Goal: Information Seeking & Learning: Learn about a topic

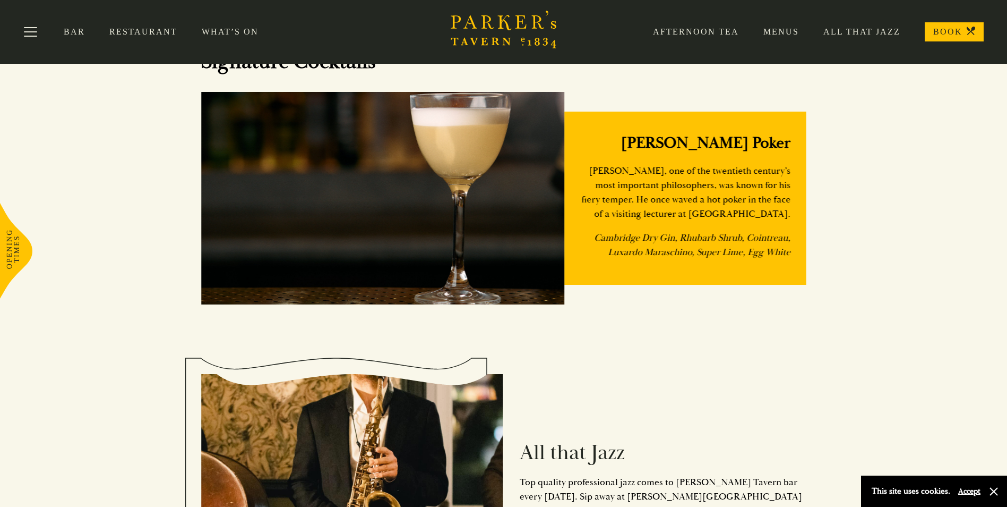
scroll to position [1062, 0]
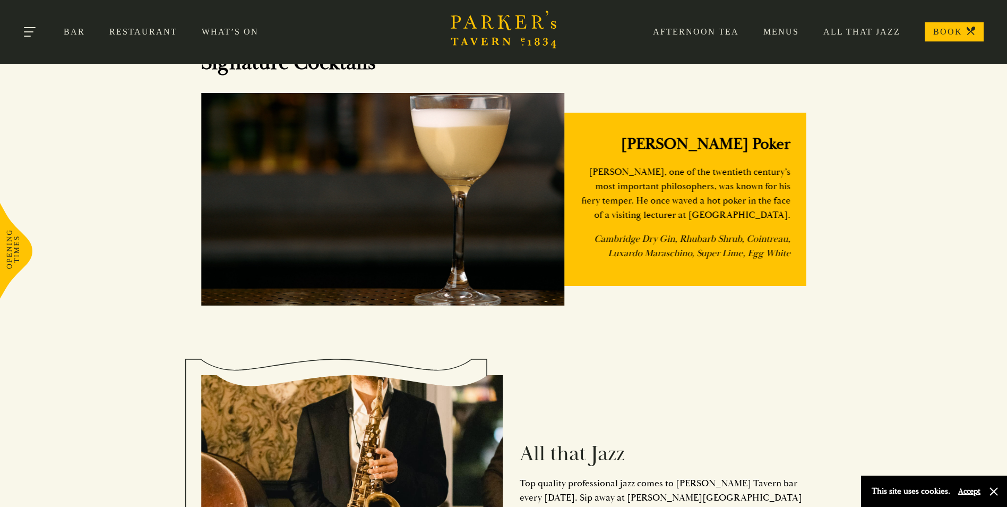
click at [31, 28] on button "Toggle navigation" at bounding box center [30, 33] width 45 height 45
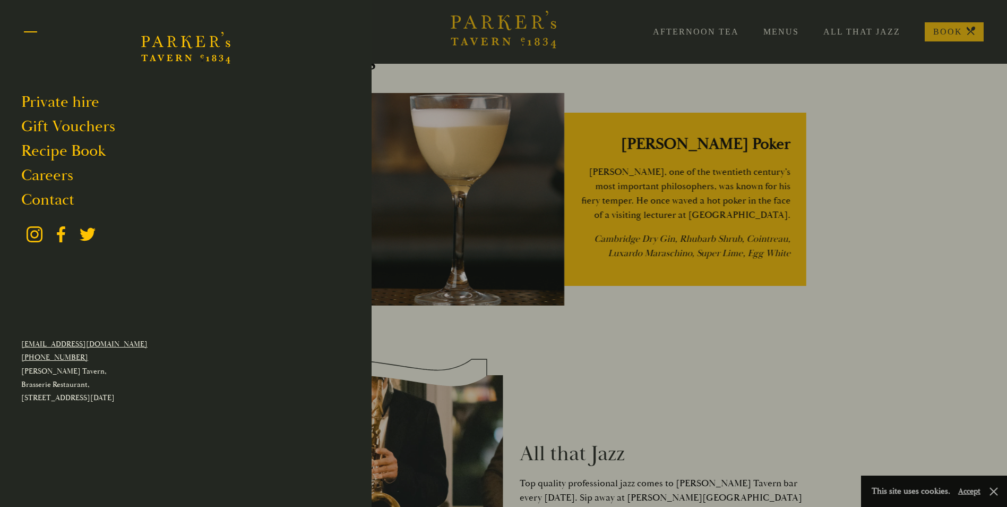
click at [27, 28] on button "Toggle navigation" at bounding box center [30, 33] width 45 height 45
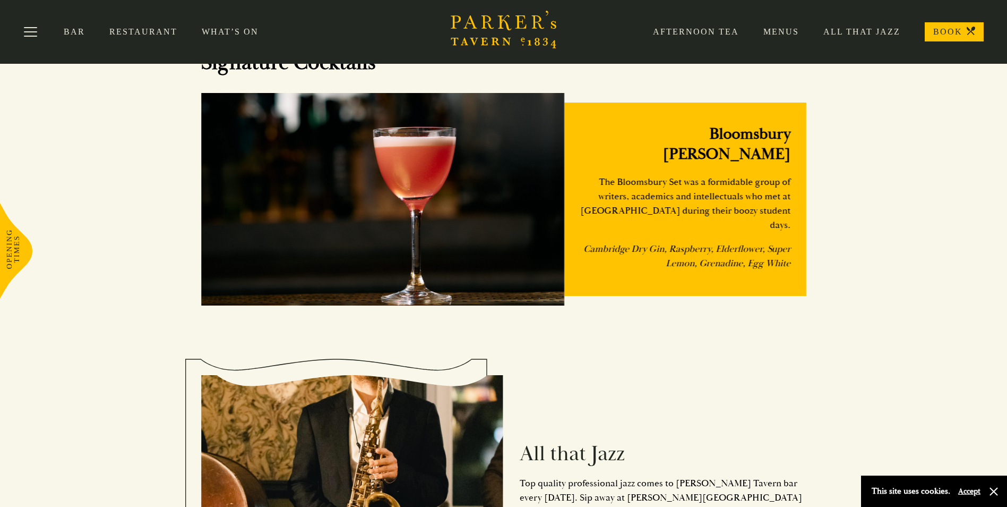
click at [164, 28] on link "Restaurant" at bounding box center [155, 32] width 92 height 11
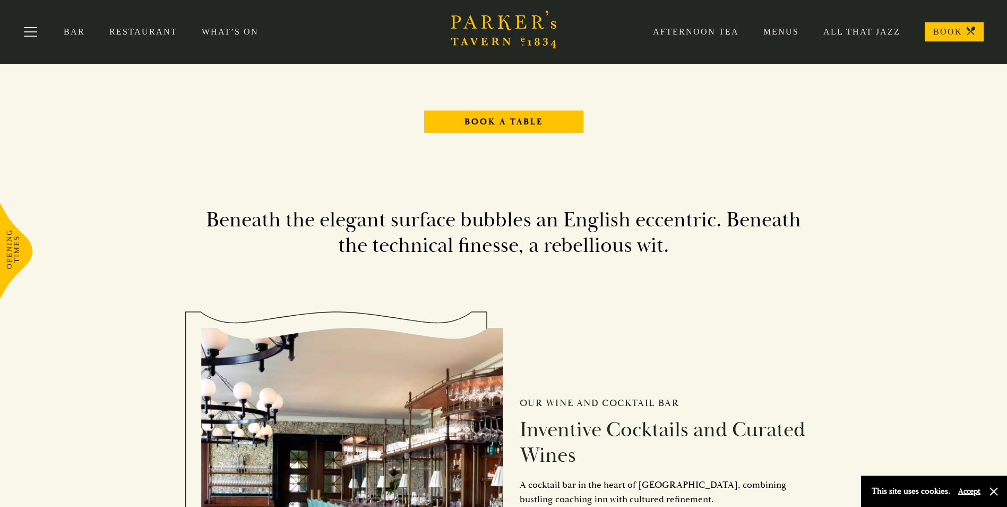
scroll to position [1115, 0]
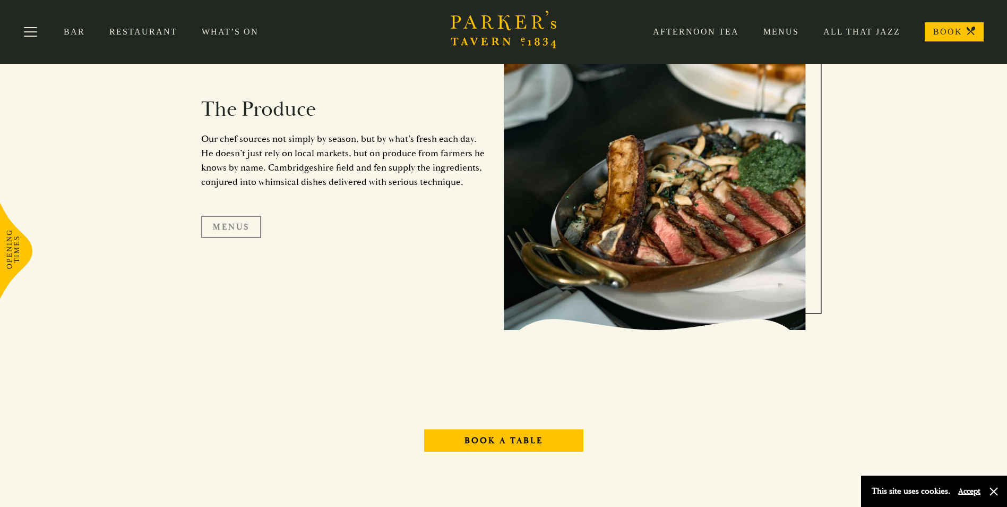
click at [245, 232] on link "Menus" at bounding box center [231, 227] width 60 height 22
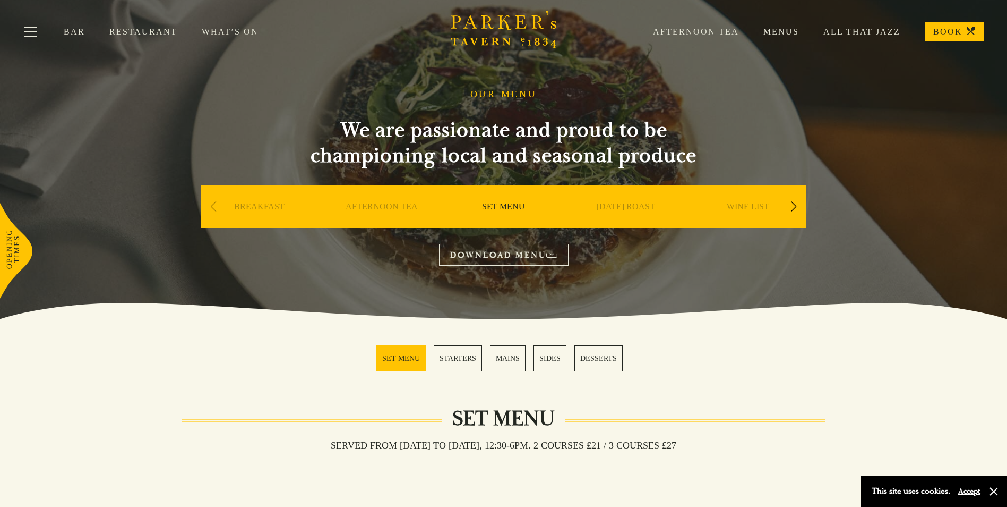
click at [601, 356] on link "DESSERTS" at bounding box center [599, 358] width 48 height 26
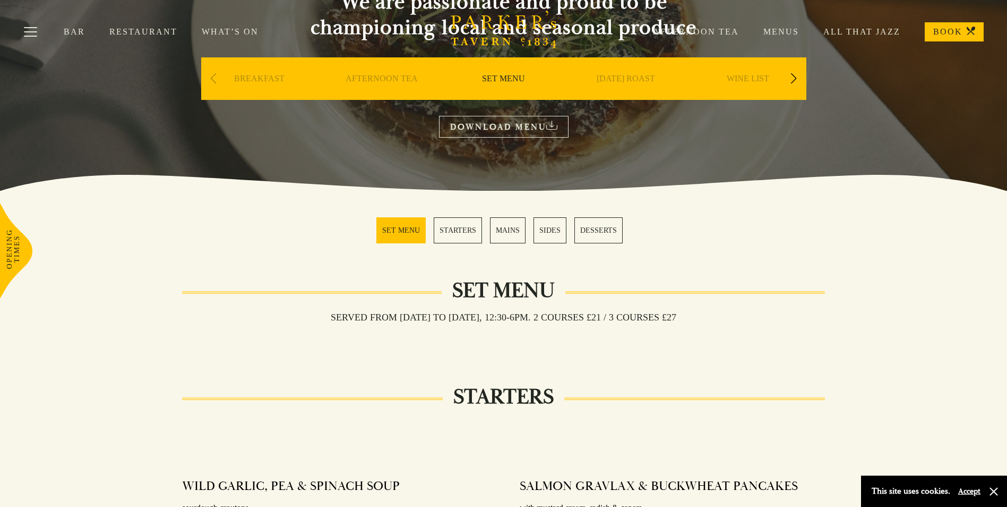
scroll to position [122, 0]
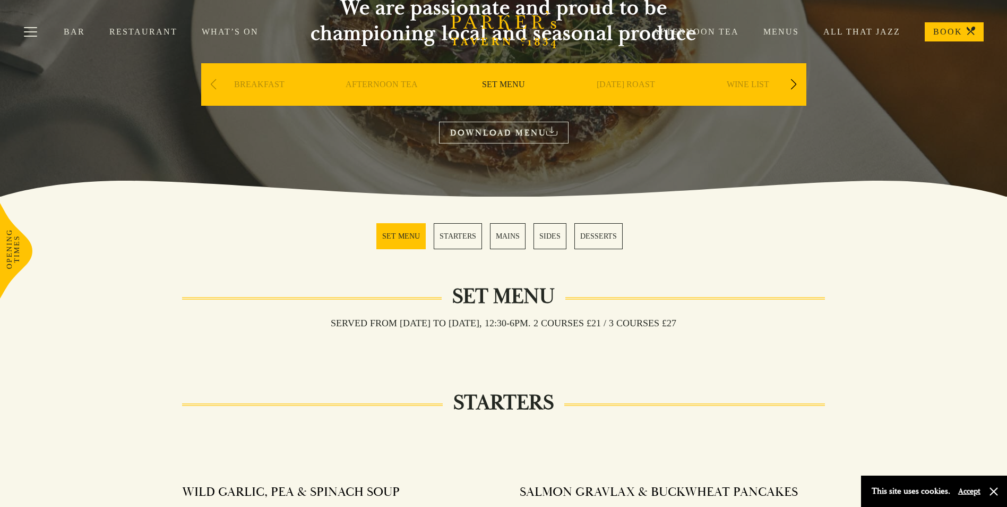
click at [792, 84] on div "Next slide" at bounding box center [794, 84] width 14 height 23
click at [637, 82] on link "A LA CARTE" at bounding box center [625, 100] width 49 height 42
click at [588, 237] on link "DESSERTS" at bounding box center [599, 236] width 48 height 26
click at [80, 31] on link "Bar" at bounding box center [87, 32] width 46 height 11
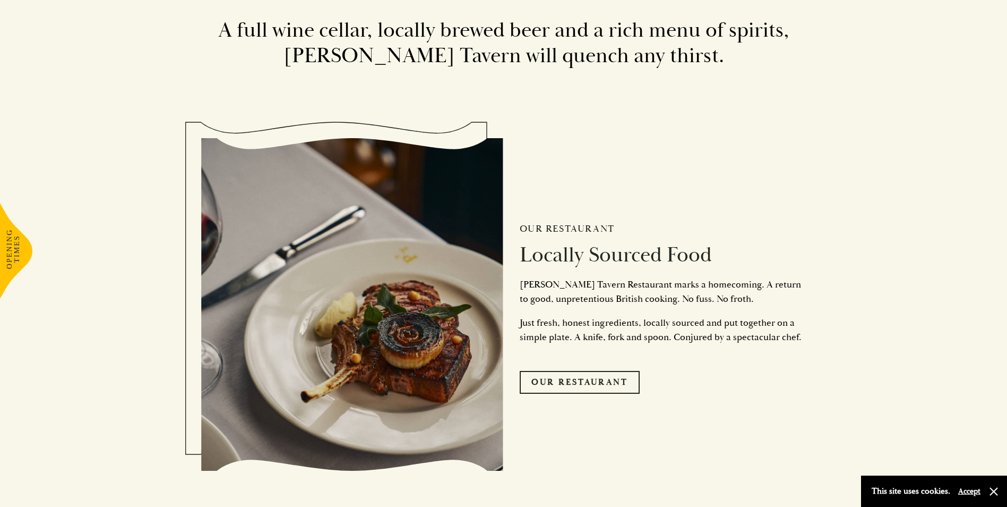
scroll to position [2442, 0]
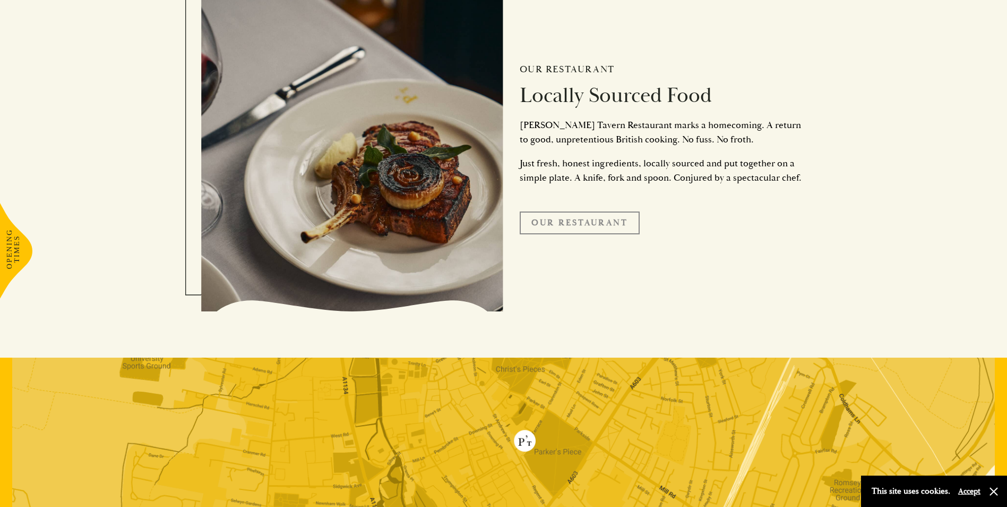
click at [556, 212] on link "Our Restaurant" at bounding box center [580, 222] width 120 height 22
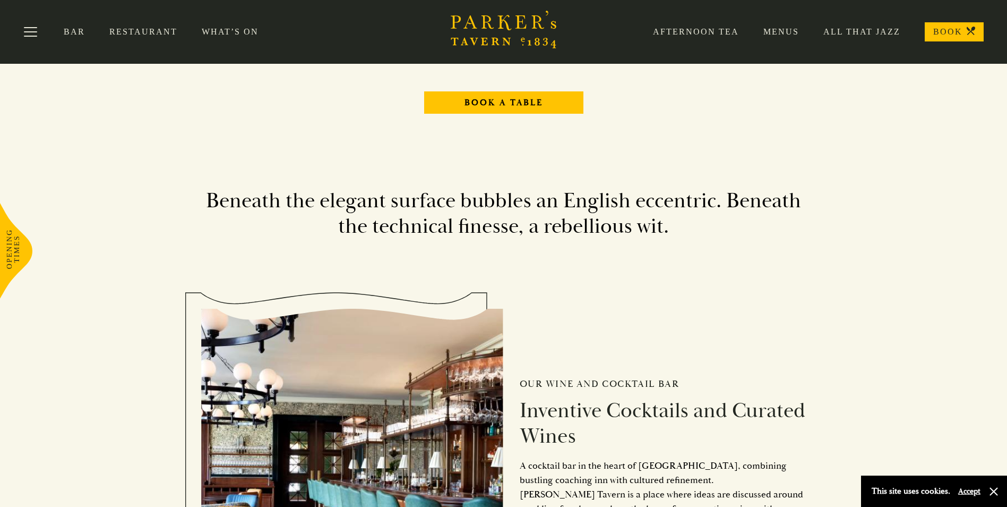
scroll to position [1221, 0]
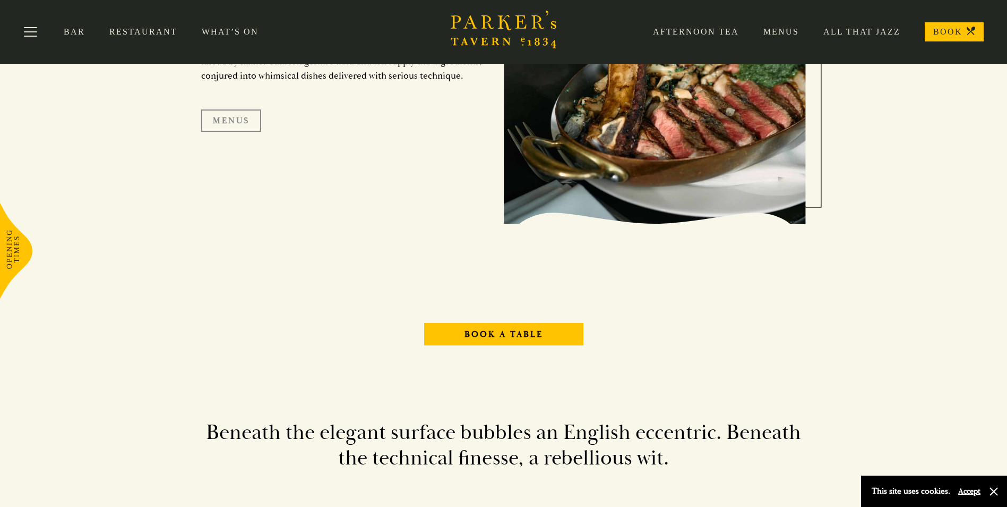
click at [225, 115] on link "Menus" at bounding box center [231, 120] width 60 height 22
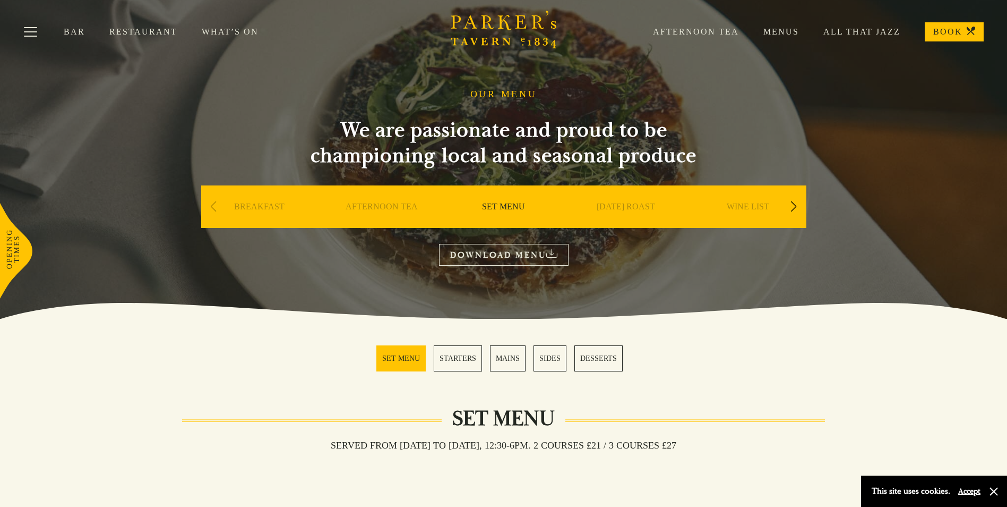
click at [468, 361] on link "STARTERS" at bounding box center [458, 358] width 48 height 26
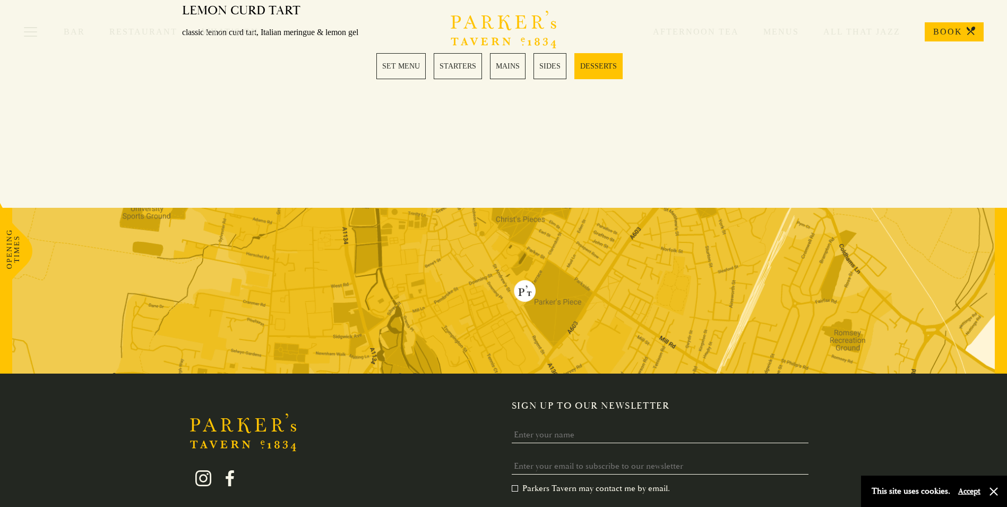
scroll to position [1533, 0]
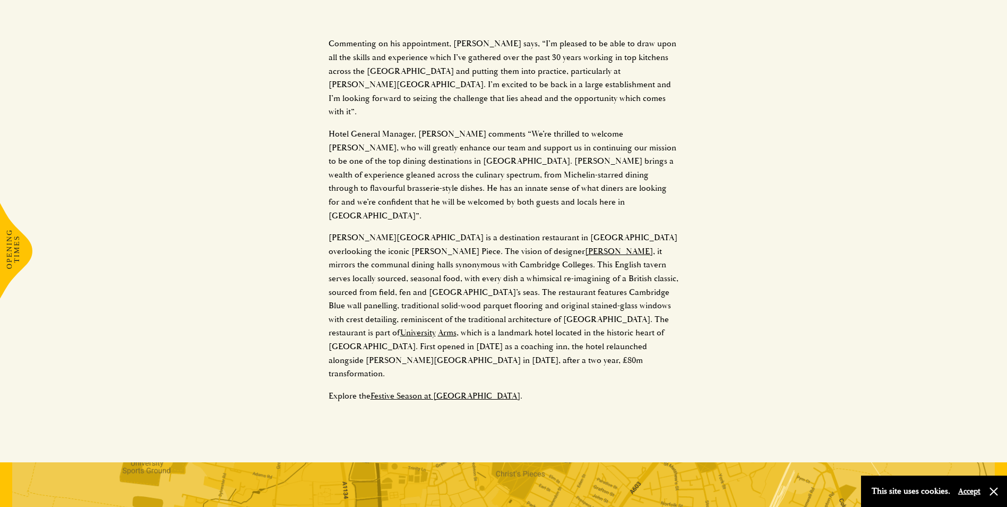
scroll to position [1632, 0]
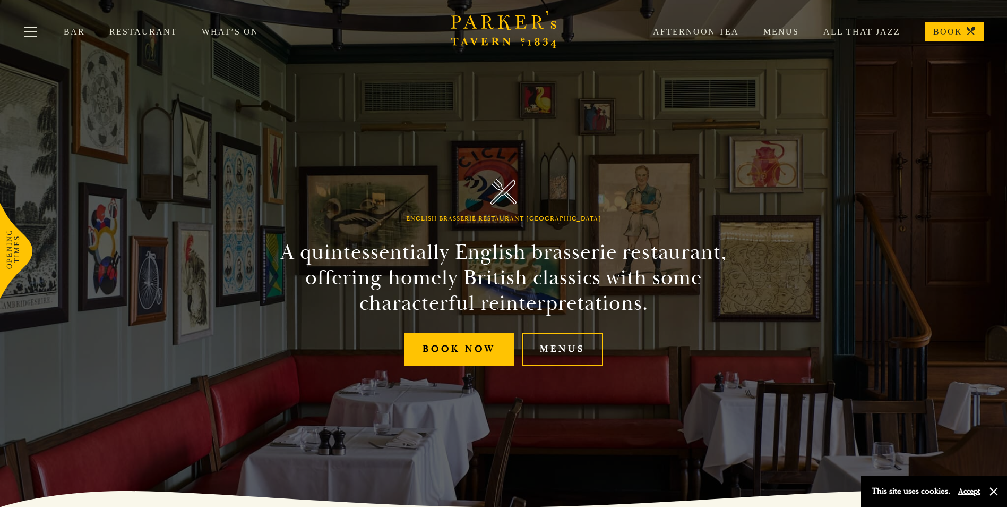
click at [80, 29] on link "Bar" at bounding box center [87, 32] width 46 height 11
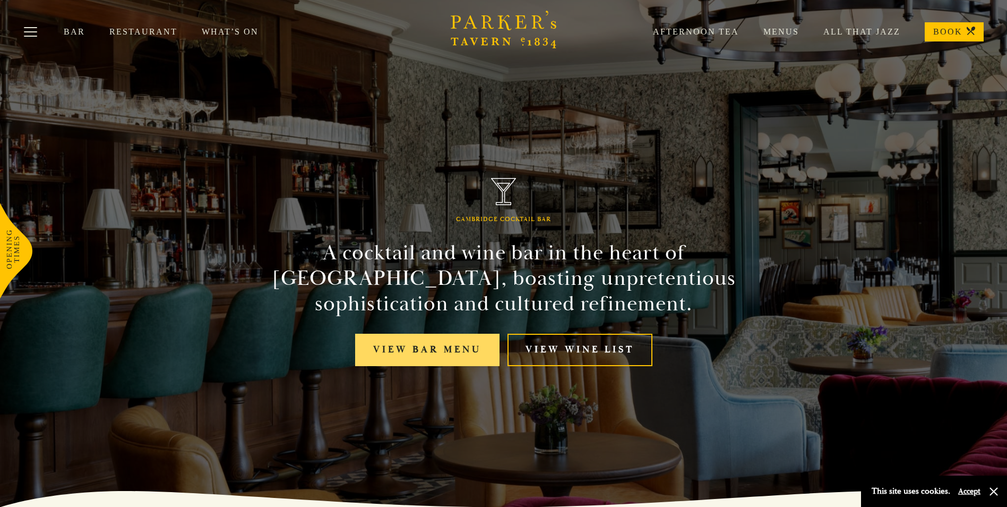
click at [452, 353] on link "View bar menu" at bounding box center [427, 349] width 144 height 32
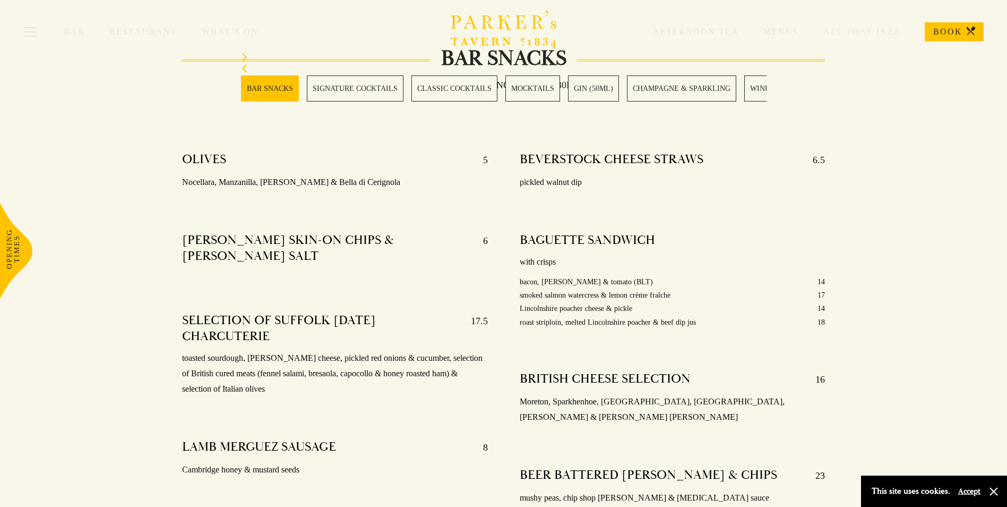
scroll to position [425, 0]
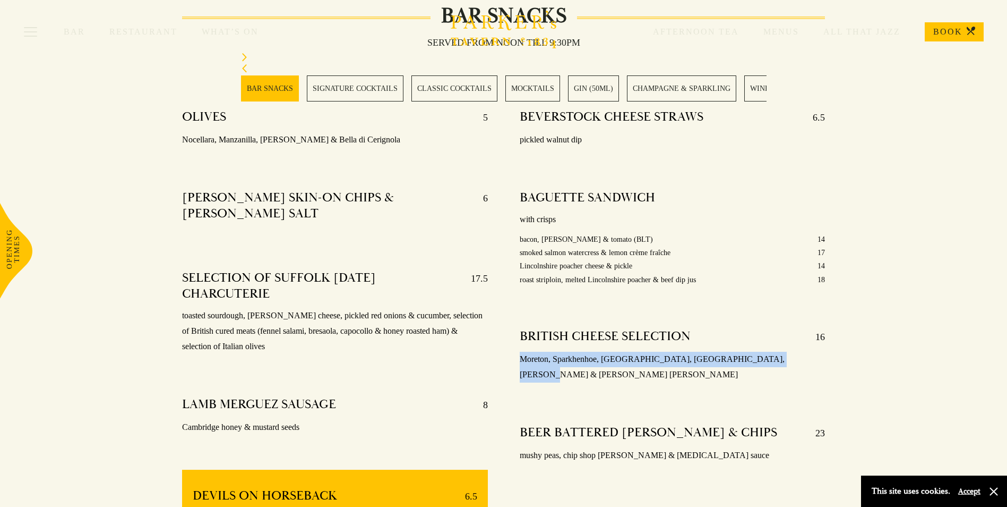
drag, startPoint x: 778, startPoint y: 363, endPoint x: 510, endPoint y: 364, distance: 268.7
click at [510, 364] on div "BEVERSTOCK CHEESE STRAWS 6.5 pickled walnut dip BAGUETTE SANDWICH with crisps b…" at bounding box center [672, 376] width 337 height 551
click at [768, 358] on p "Moreton, Sparkhenhoe, [GEOGRAPHIC_DATA], [GEOGRAPHIC_DATA], [PERSON_NAME] & [PE…" at bounding box center [672, 367] width 305 height 31
drag, startPoint x: 780, startPoint y: 362, endPoint x: 517, endPoint y: 333, distance: 264.9
click at [517, 333] on div "BEVERSTOCK CHEESE STRAWS 6.5 pickled walnut dip BAGUETTE SANDWICH with crisps b…" at bounding box center [672, 376] width 337 height 551
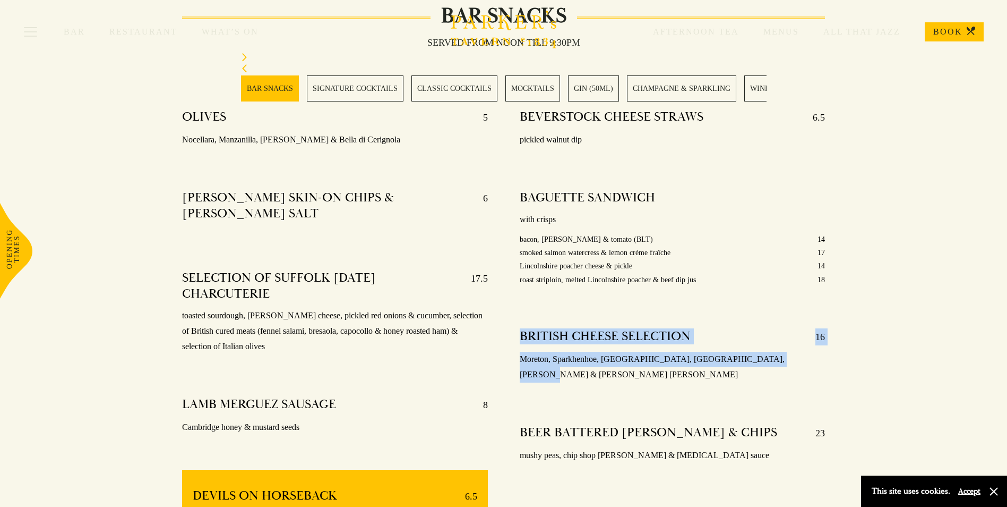
click at [763, 335] on div "BRITISH CHEESE SELECTION 16" at bounding box center [672, 336] width 305 height 17
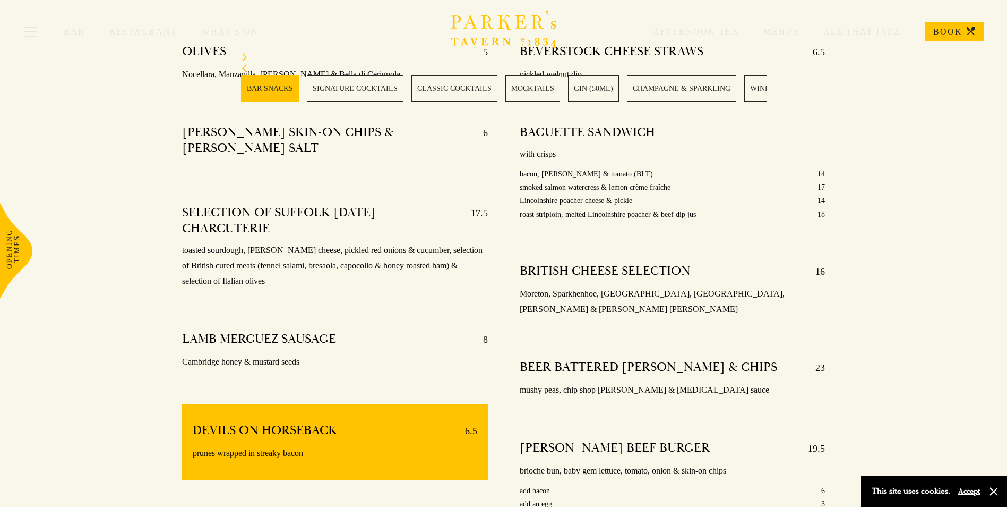
scroll to position [478, 0]
